Goal: Task Accomplishment & Management: Manage account settings

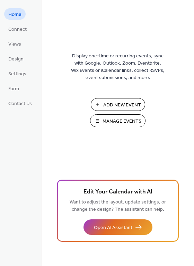
click at [123, 122] on span "Manage Events" at bounding box center [121, 121] width 39 height 7
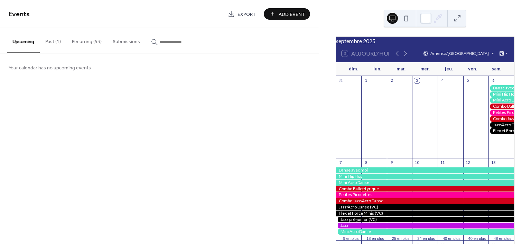
click at [81, 42] on button "Recurring (53)" at bounding box center [86, 40] width 41 height 25
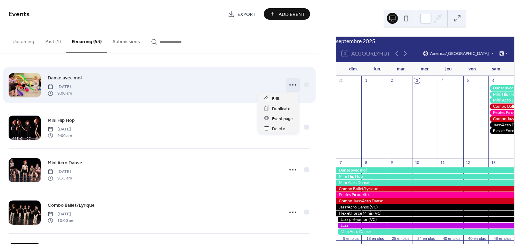
click at [289, 85] on icon at bounding box center [292, 85] width 11 height 11
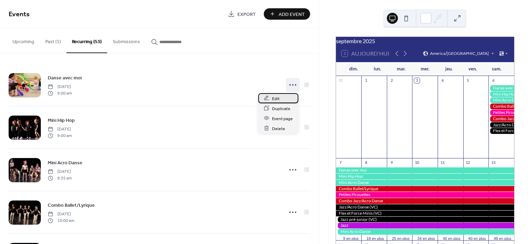
click at [278, 98] on span "Edit" at bounding box center [276, 98] width 8 height 7
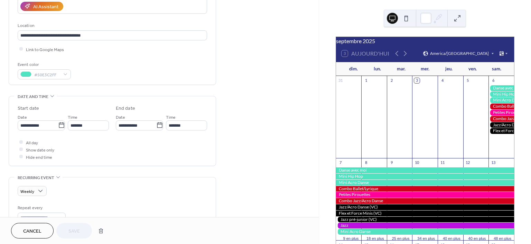
scroll to position [139, 0]
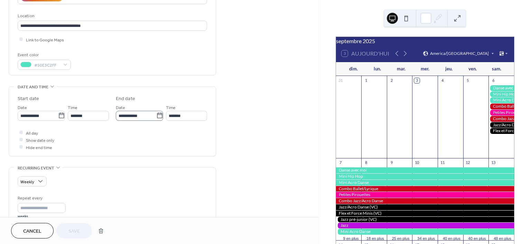
click at [159, 117] on icon at bounding box center [159, 115] width 7 height 7
click at [156, 117] on input "**********" at bounding box center [136, 116] width 40 height 10
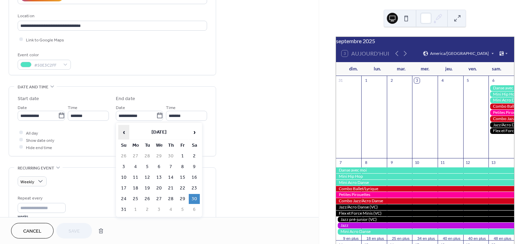
click at [124, 132] on span "‹" at bounding box center [124, 132] width 10 height 14
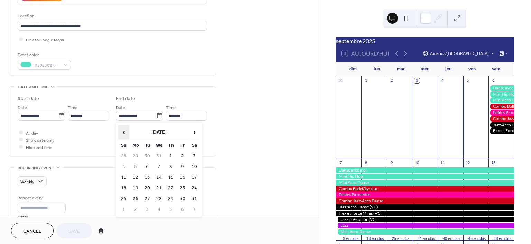
click at [124, 132] on span "‹" at bounding box center [124, 132] width 10 height 14
click at [194, 156] on td "6" at bounding box center [194, 156] width 11 height 10
type input "**********"
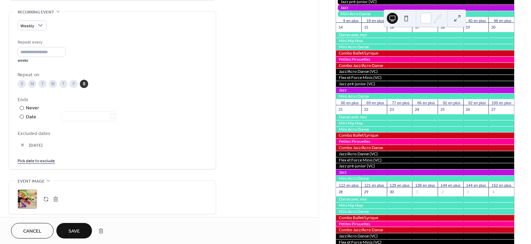
scroll to position [260, 0]
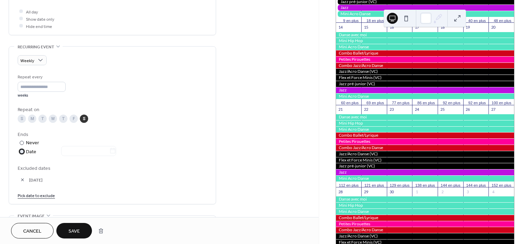
click at [21, 152] on div at bounding box center [22, 152] width 4 height 4
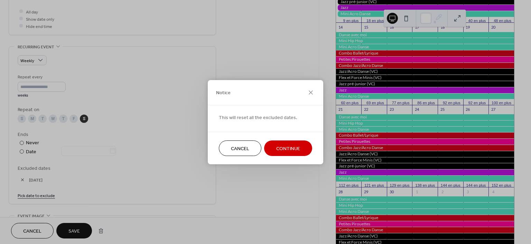
click at [244, 147] on span "Cancel" at bounding box center [240, 148] width 18 height 7
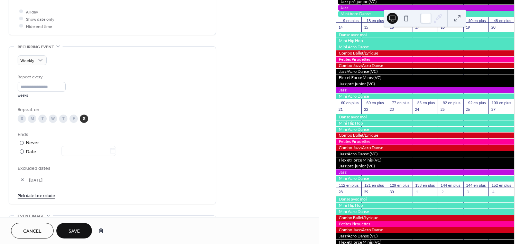
click at [75, 232] on span "Save" at bounding box center [73, 231] width 11 height 7
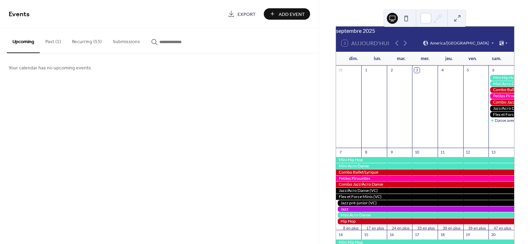
scroll to position [8, 0]
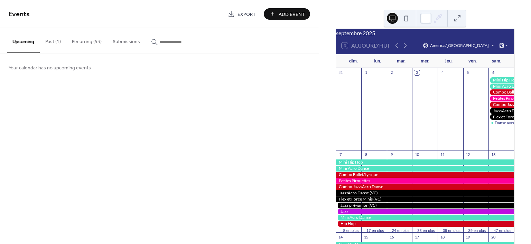
click at [392, 158] on div "9" at bounding box center [391, 154] width 5 height 5
click at [403, 47] on icon at bounding box center [405, 45] width 8 height 8
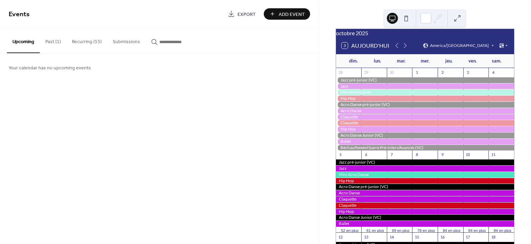
click at [90, 40] on button "Recurring (53)" at bounding box center [86, 40] width 41 height 25
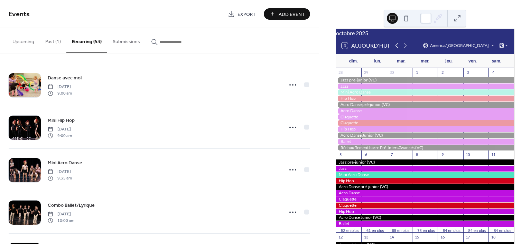
click at [396, 48] on icon at bounding box center [396, 45] width 3 height 5
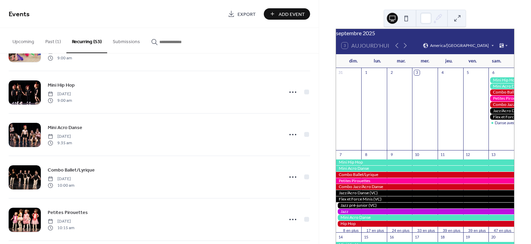
scroll to position [44, 0]
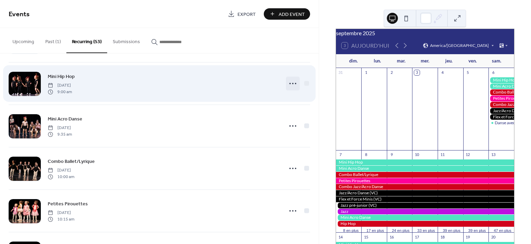
click at [289, 83] on circle at bounding box center [289, 83] width 1 height 1
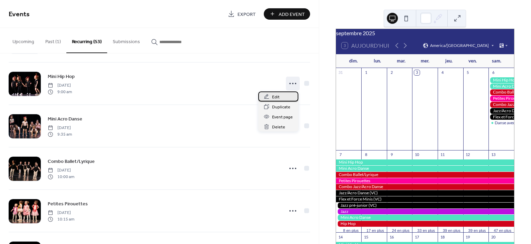
click at [277, 97] on span "Edit" at bounding box center [276, 97] width 8 height 7
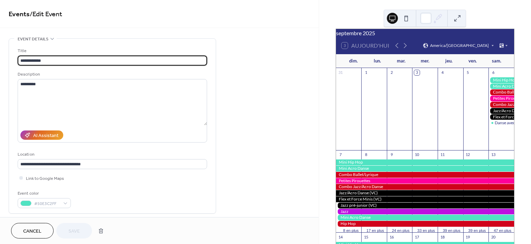
type input "**********"
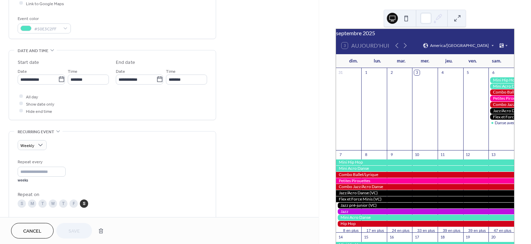
scroll to position [181, 0]
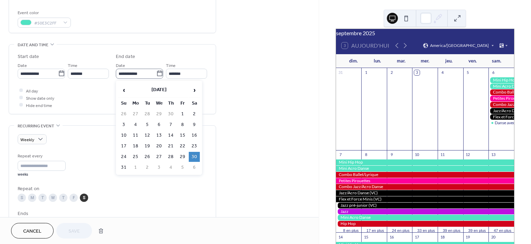
click at [157, 73] on icon at bounding box center [159, 73] width 7 height 7
click at [156, 73] on input "**********" at bounding box center [136, 74] width 40 height 10
click at [123, 89] on span "‹" at bounding box center [124, 90] width 10 height 14
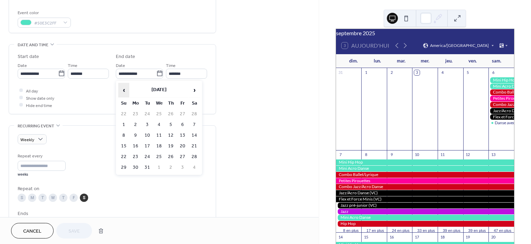
click at [123, 89] on span "‹" at bounding box center [124, 90] width 10 height 14
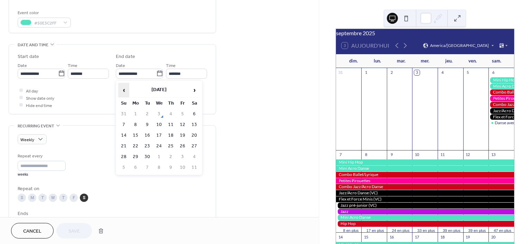
click at [123, 89] on span "‹" at bounding box center [124, 90] width 10 height 14
click at [195, 89] on span "›" at bounding box center [194, 90] width 10 height 14
click at [195, 115] on td "6" at bounding box center [194, 114] width 11 height 10
type input "**********"
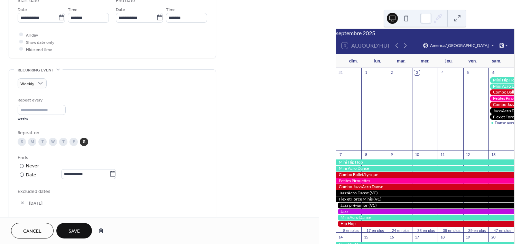
scroll to position [248, 0]
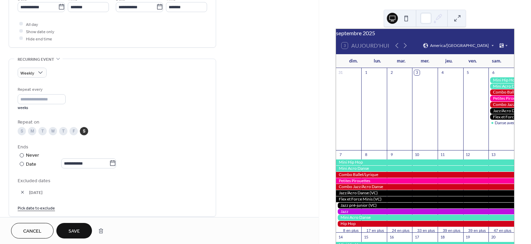
click at [78, 230] on span "Save" at bounding box center [73, 231] width 11 height 7
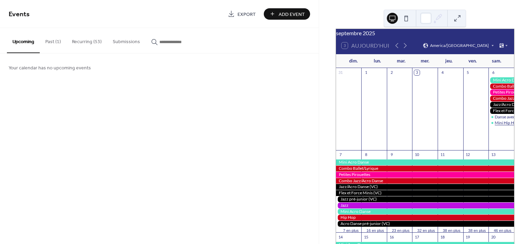
click at [498, 126] on div "Mini Hip Hop" at bounding box center [507, 123] width 24 height 6
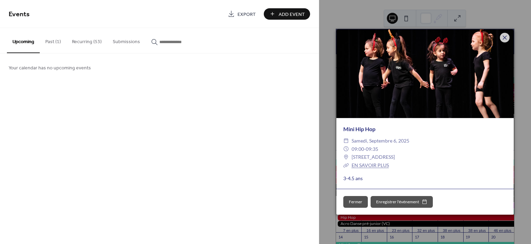
click at [372, 163] on link "EN SAVOIR PLUS" at bounding box center [370, 165] width 37 height 6
click at [84, 42] on button "Recurring (53)" at bounding box center [86, 40] width 41 height 25
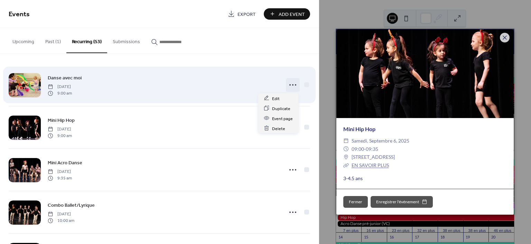
click at [289, 85] on icon at bounding box center [292, 85] width 11 height 11
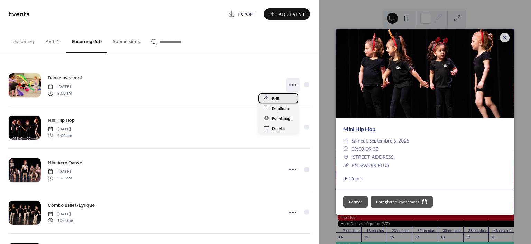
click at [277, 97] on span "Edit" at bounding box center [276, 98] width 8 height 7
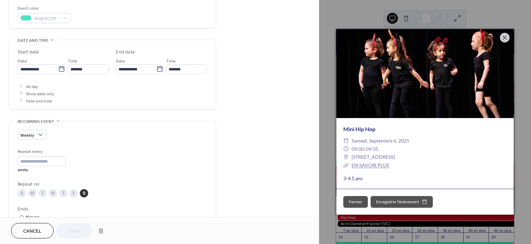
scroll to position [186, 0]
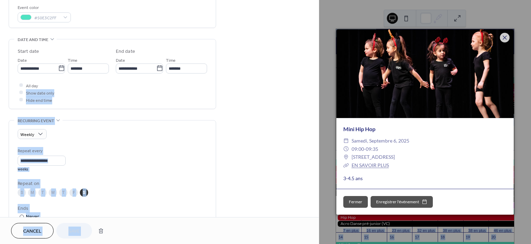
drag, startPoint x: 316, startPoint y: 89, endPoint x: 320, endPoint y: 114, distance: 25.5
click at [320, 114] on div "**********" at bounding box center [265, 122] width 531 height 244
click at [266, 109] on div "**********" at bounding box center [159, 157] width 319 height 611
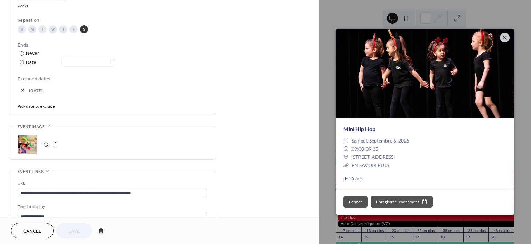
scroll to position [347, 0]
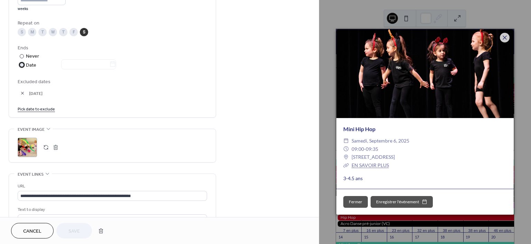
click at [21, 65] on div at bounding box center [22, 65] width 4 height 4
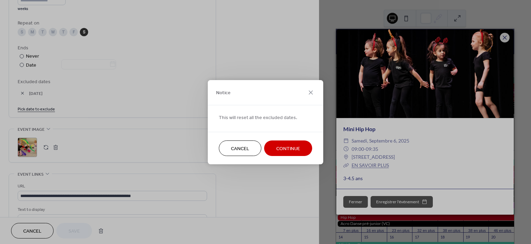
click at [289, 146] on span "Continue" at bounding box center [288, 148] width 24 height 7
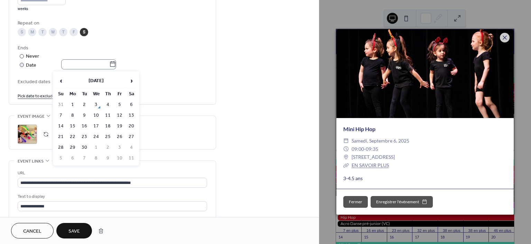
click at [116, 63] on icon at bounding box center [112, 64] width 7 height 7
click at [109, 63] on input "text" at bounding box center [85, 64] width 48 height 10
click at [131, 82] on span "›" at bounding box center [131, 81] width 10 height 14
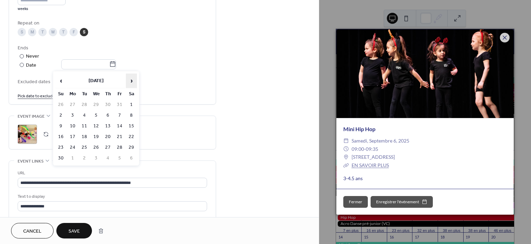
click at [131, 82] on span "›" at bounding box center [131, 81] width 10 height 14
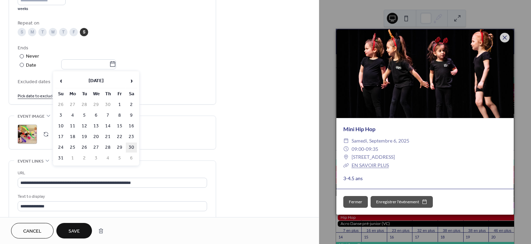
click at [131, 147] on td "30" at bounding box center [131, 148] width 11 height 10
type input "**********"
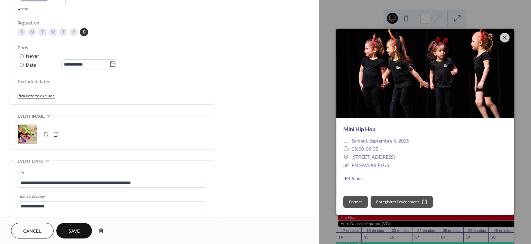
click at [41, 95] on link "Pick date to exclude" at bounding box center [36, 95] width 37 height 7
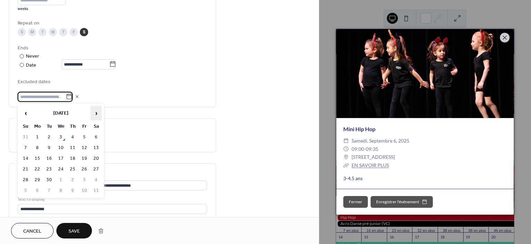
click at [97, 113] on span "›" at bounding box center [96, 113] width 10 height 14
click at [95, 147] on td "11" at bounding box center [96, 148] width 11 height 10
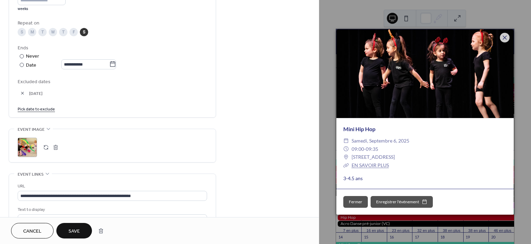
click at [73, 230] on span "Save" at bounding box center [73, 231] width 11 height 7
